Goal: Navigation & Orientation: Find specific page/section

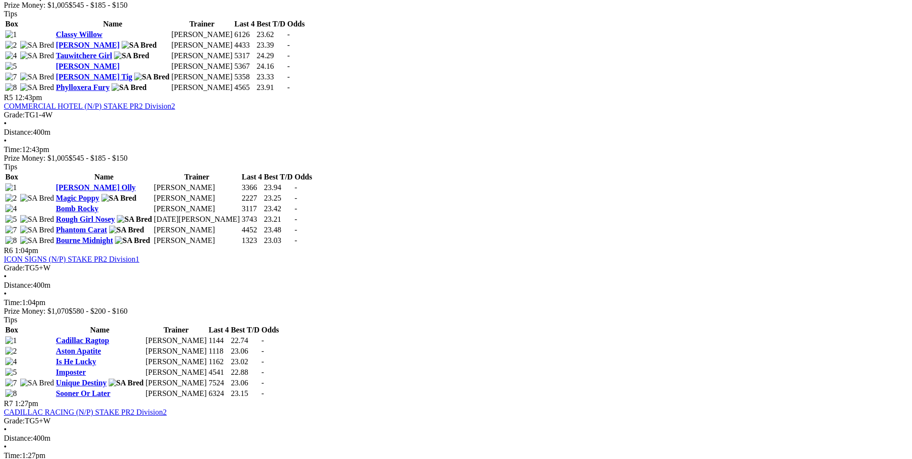
scroll to position [1106, 0]
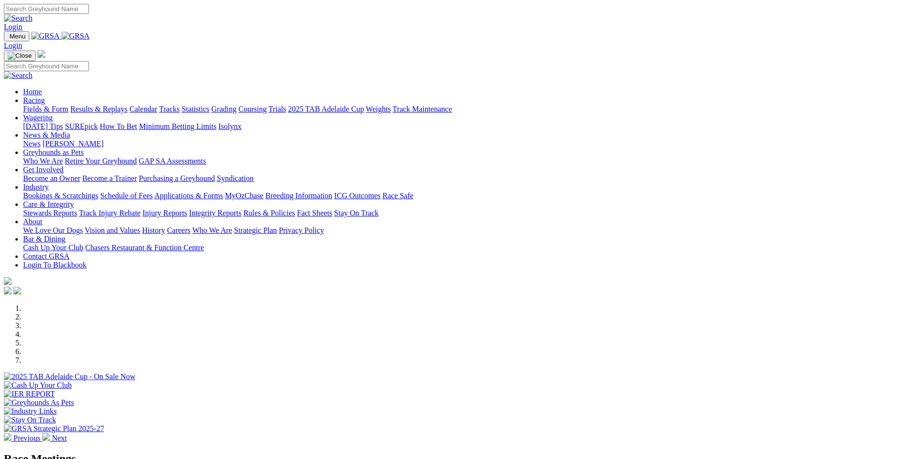
scroll to position [387, 0]
